Goal: Find contact information: Find contact information

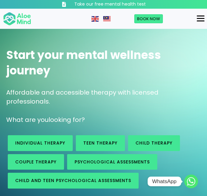
click at [193, 182] on circle "Whatsapp" at bounding box center [191, 182] width 14 height 14
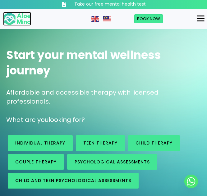
click at [22, 18] on img at bounding box center [17, 19] width 28 height 14
click at [201, 19] on div "Menu" at bounding box center [200, 18] width 8 height 1
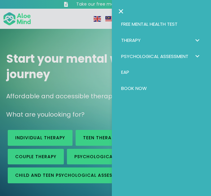
click at [75, 38] on div at bounding box center [105, 98] width 211 height 196
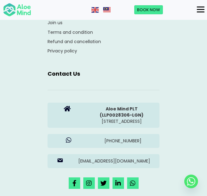
scroll to position [2606, 0]
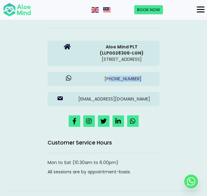
drag, startPoint x: 173, startPoint y: 90, endPoint x: 112, endPoint y: 87, distance: 60.9
copy p "017 803 8384"
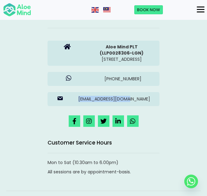
drag, startPoint x: 163, startPoint y: 110, endPoint x: 89, endPoint y: 109, distance: 74.2
click at [89, 109] on div "[EMAIL_ADDRESS][DOMAIN_NAME]" at bounding box center [103, 99] width 124 height 20
copy p "[EMAIL_ADDRESS][DOMAIN_NAME]"
